Goal: Information Seeking & Learning: Check status

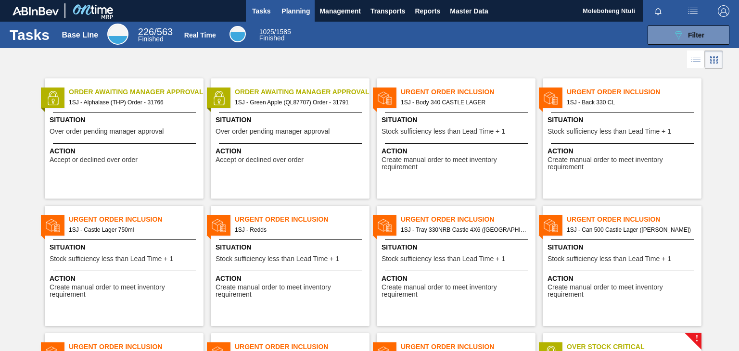
click at [295, 8] on span "Planning" at bounding box center [296, 11] width 28 height 12
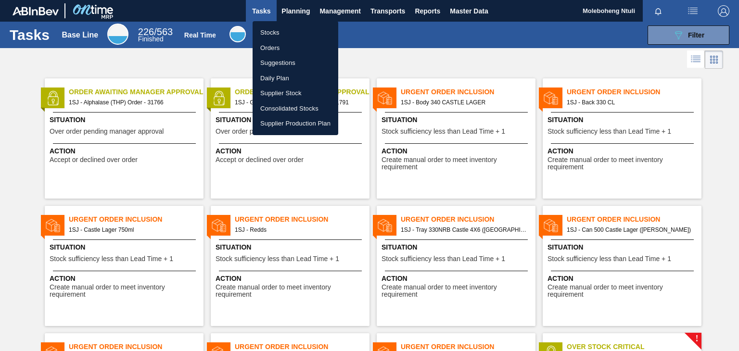
click at [272, 33] on li "Stocks" at bounding box center [296, 32] width 86 height 15
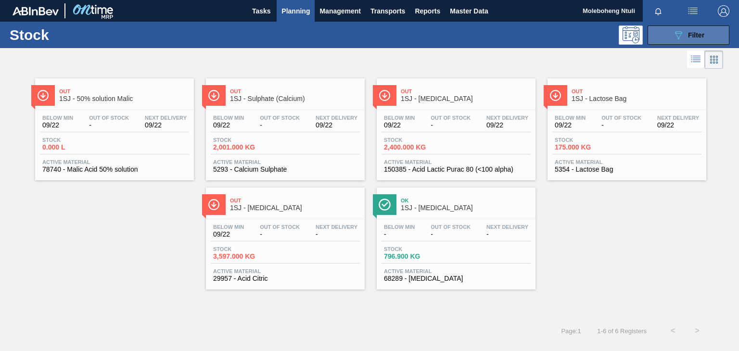
click at [659, 33] on button "089F7B8B-B2A5-4AFE-B5C0-19BA573D28AC Filter" at bounding box center [689, 35] width 82 height 19
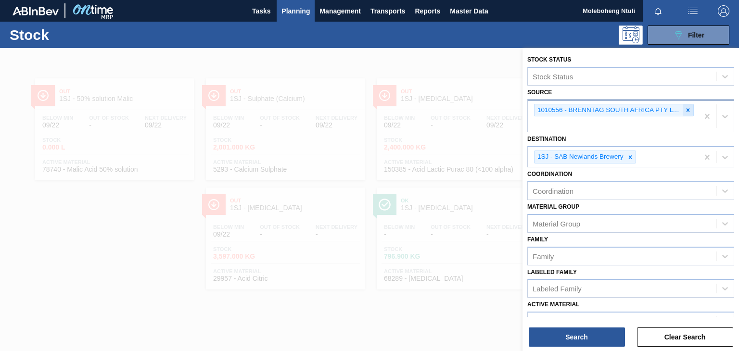
click at [687, 109] on icon at bounding box center [688, 109] width 3 height 3
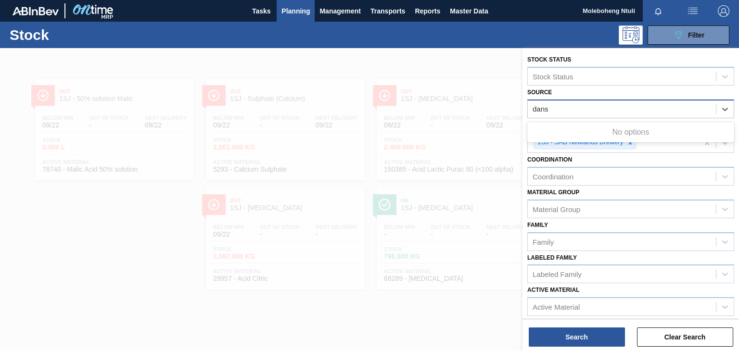
type input "[PERSON_NAME]"
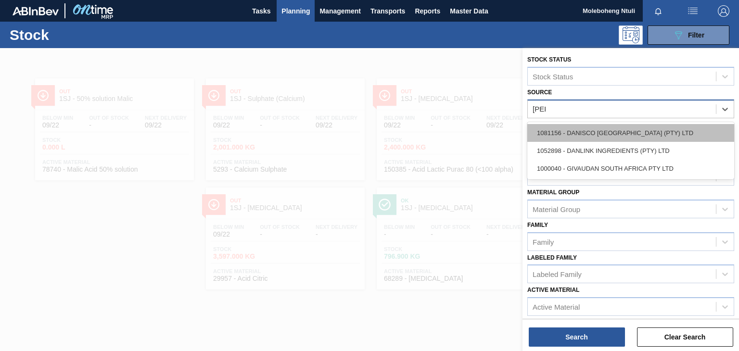
click at [641, 133] on div "1081156 - DANISCO [GEOGRAPHIC_DATA] (PTY) LTD" at bounding box center [631, 133] width 207 height 18
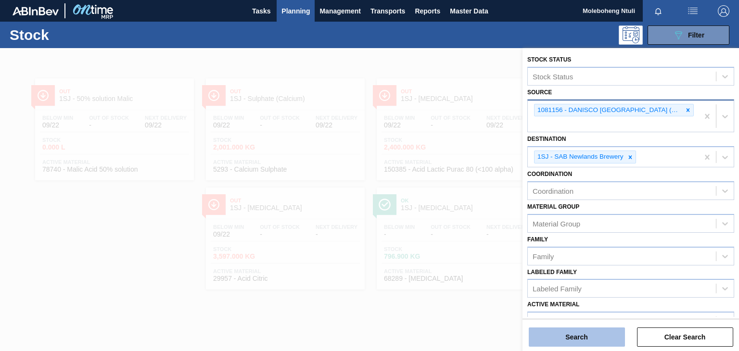
click at [601, 336] on button "Search" at bounding box center [577, 337] width 96 height 19
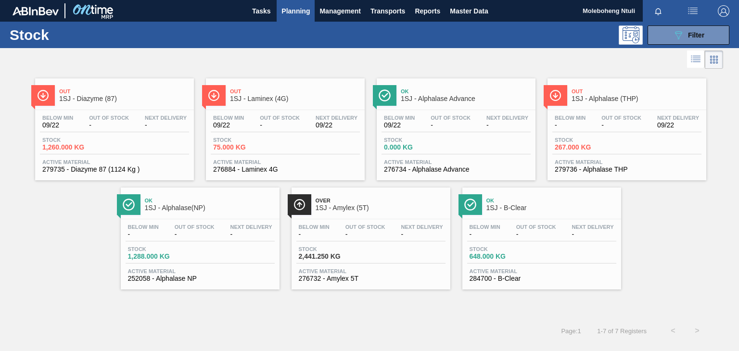
click at [628, 125] on span "-" at bounding box center [622, 125] width 40 height 7
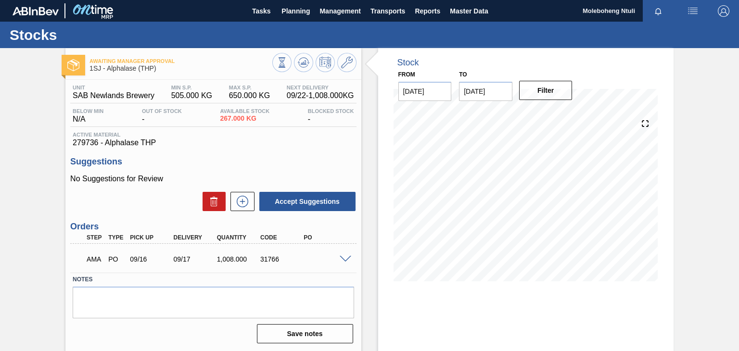
click at [348, 258] on span at bounding box center [346, 259] width 12 height 7
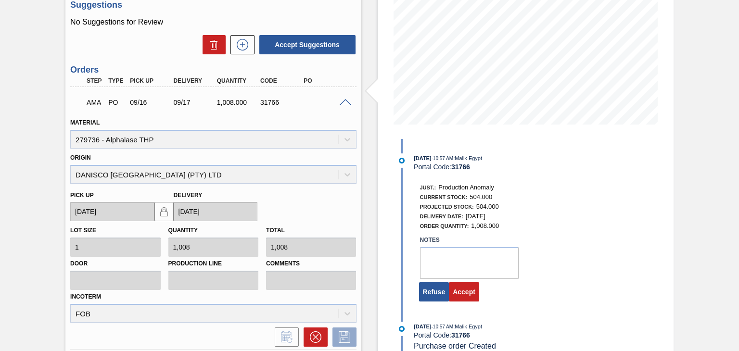
scroll to position [144, 0]
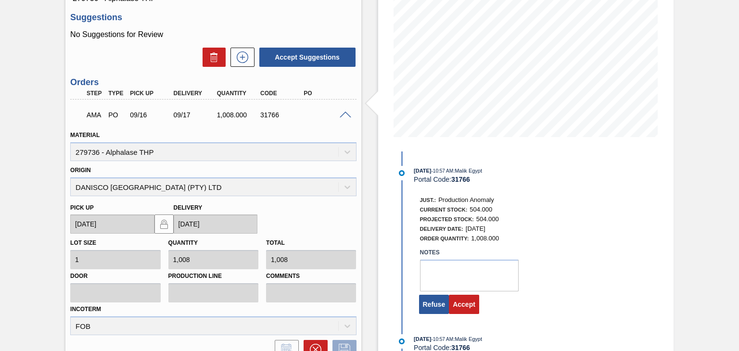
click at [349, 115] on span at bounding box center [346, 115] width 12 height 7
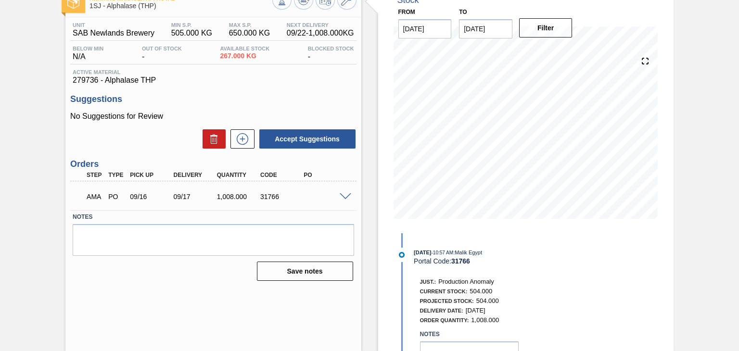
scroll to position [0, 0]
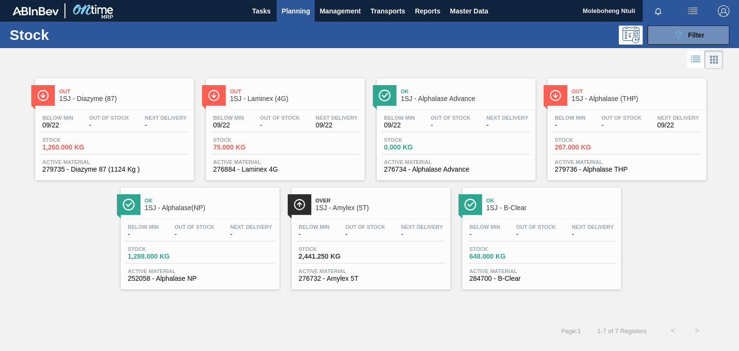
click at [318, 90] on span "Out" at bounding box center [295, 92] width 130 height 6
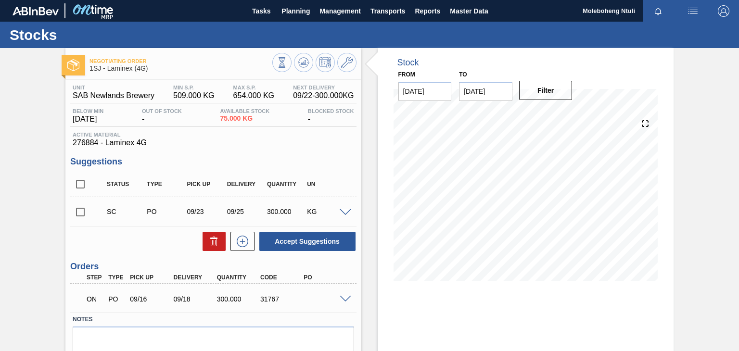
click at [346, 299] on span at bounding box center [346, 299] width 12 height 7
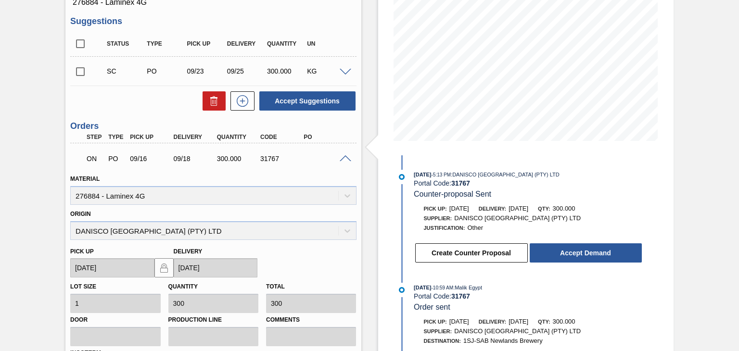
scroll to position [144, 0]
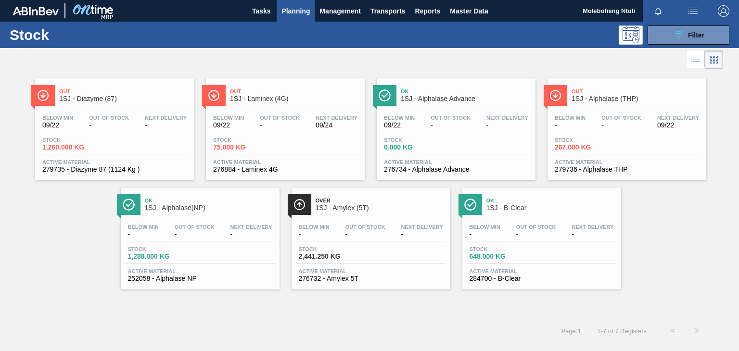
click at [616, 98] on span "1SJ - Alphalase (THP)" at bounding box center [637, 98] width 130 height 7
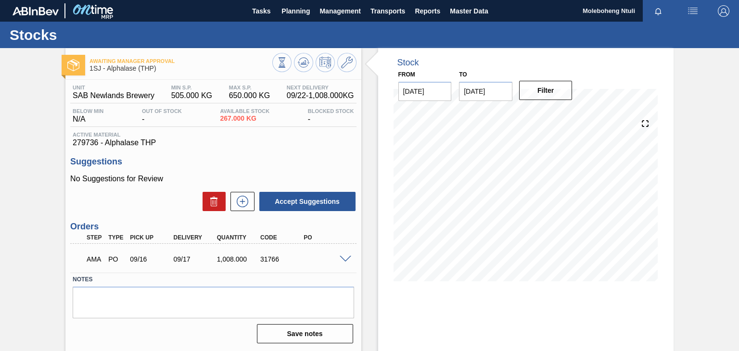
click at [343, 254] on div "AMA PO 09/16 09/17 1,008.000 31766" at bounding box center [213, 258] width 286 height 24
click at [345, 259] on span at bounding box center [346, 259] width 12 height 7
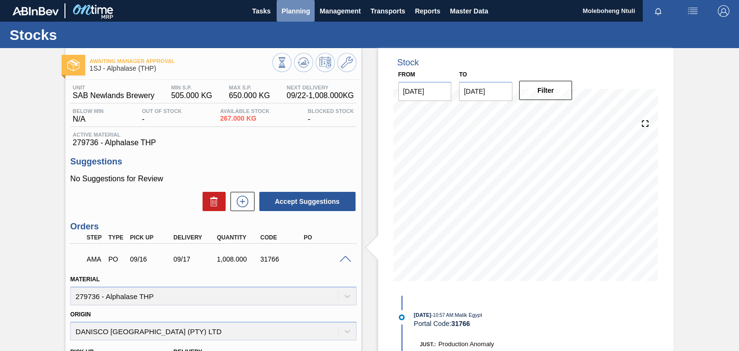
click at [284, 10] on span "Planning" at bounding box center [296, 11] width 28 height 12
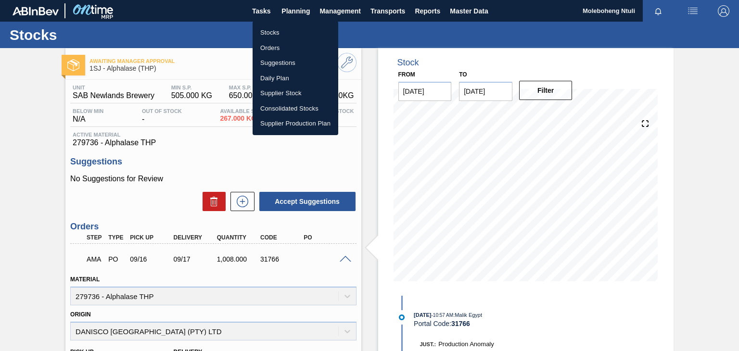
drag, startPoint x: 268, startPoint y: 34, endPoint x: 503, endPoint y: 344, distance: 389.3
click at [268, 34] on li "Stocks" at bounding box center [296, 32] width 86 height 15
